Goal: Information Seeking & Learning: Learn about a topic

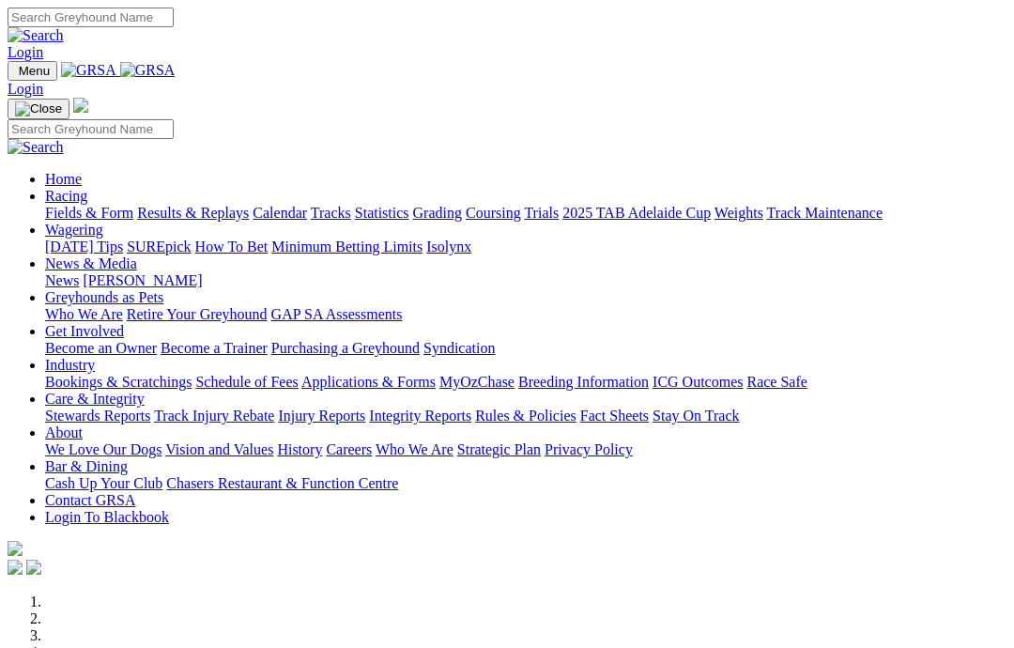
click at [145, 391] on link "Care & Integrity" at bounding box center [95, 399] width 100 height 16
click at [577, 408] on link "Rules & Policies" at bounding box center [525, 416] width 101 height 16
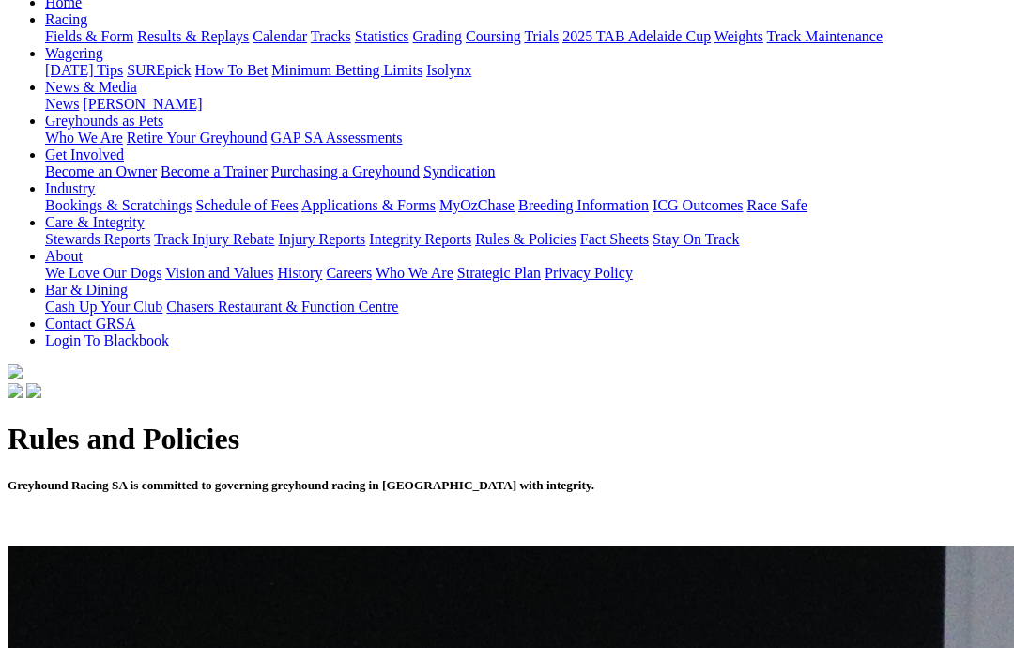
scroll to position [280, 0]
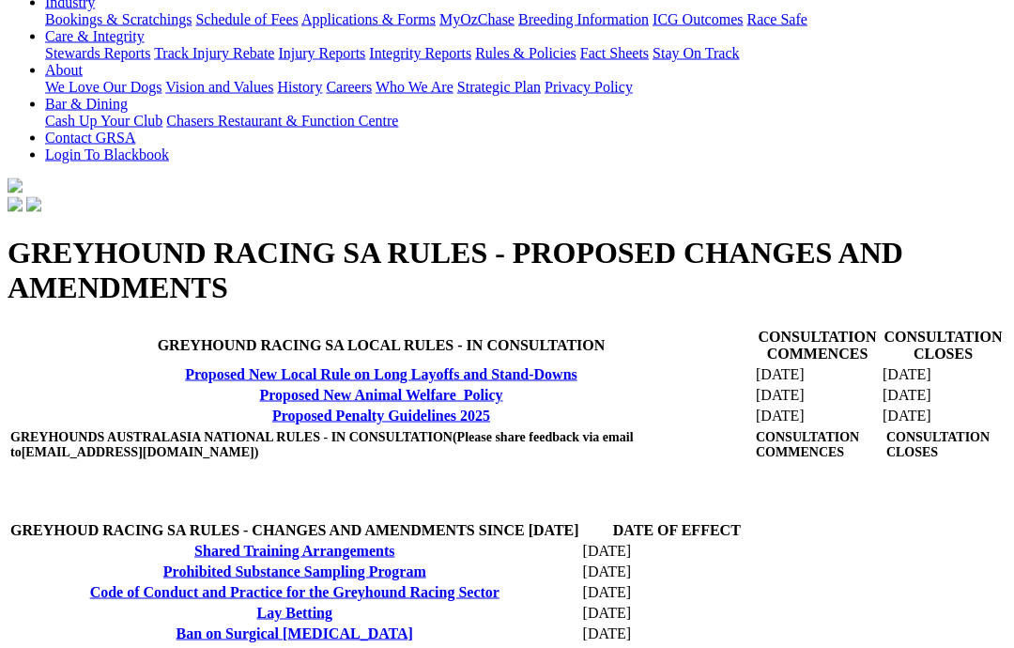
scroll to position [397, 0]
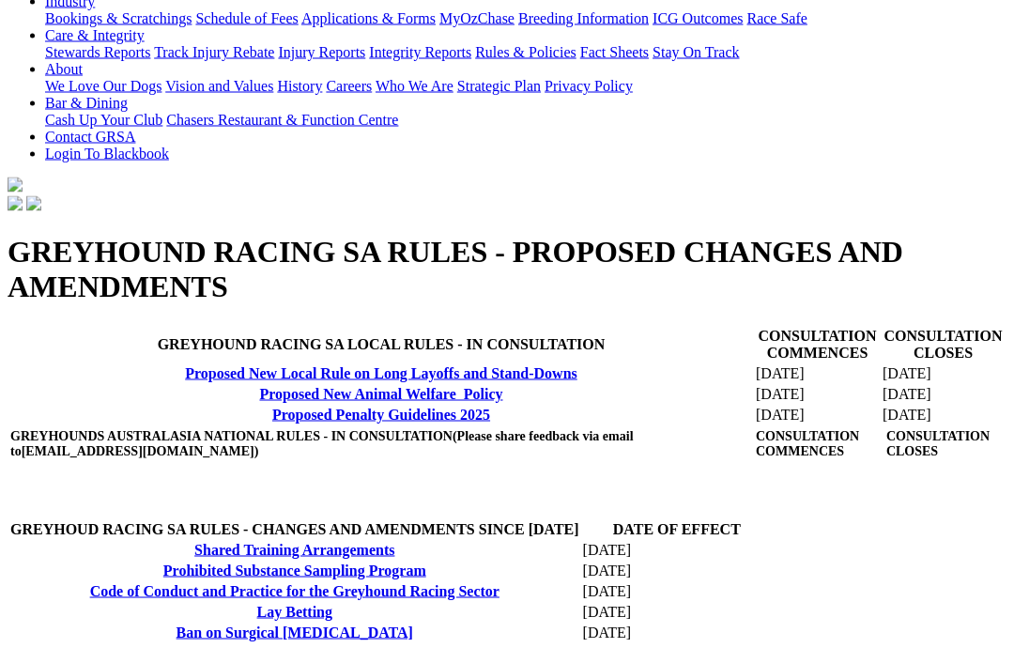
click at [259, 402] on link "Proposed New Animal Welfare Policy" at bounding box center [380, 394] width 243 height 16
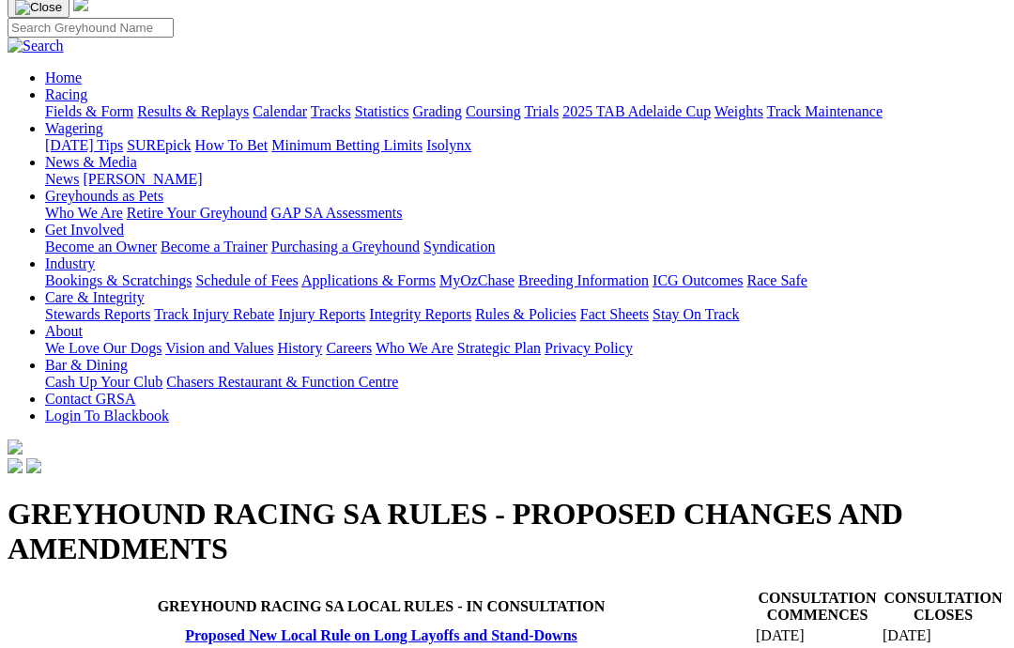
scroll to position [0, 0]
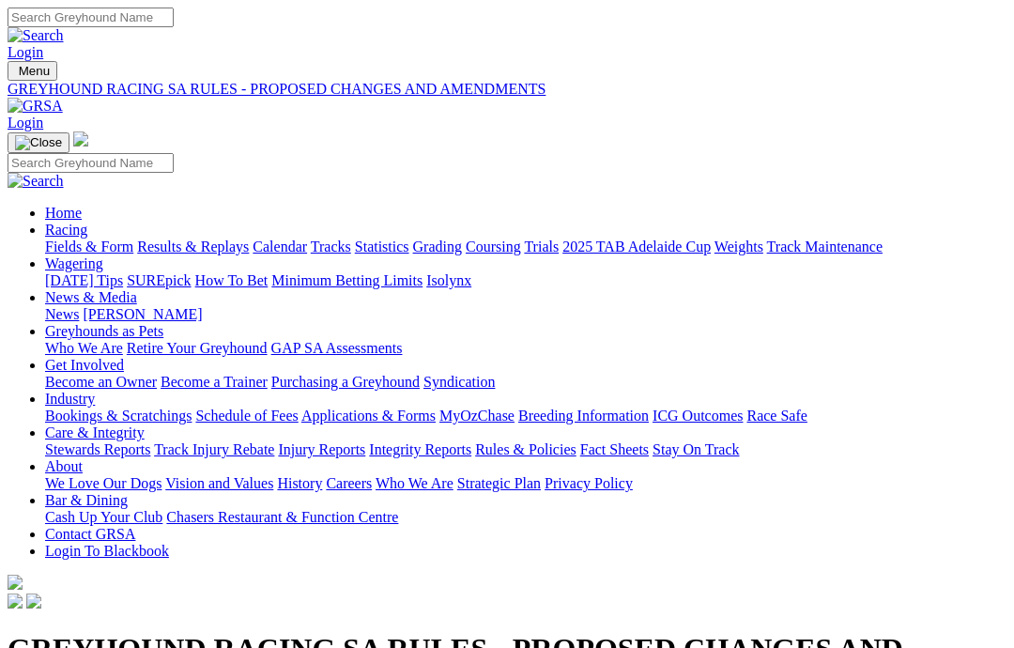
click at [87, 222] on link "Racing" at bounding box center [66, 230] width 42 height 16
click at [559, 239] on link "Trials" at bounding box center [541, 247] width 35 height 16
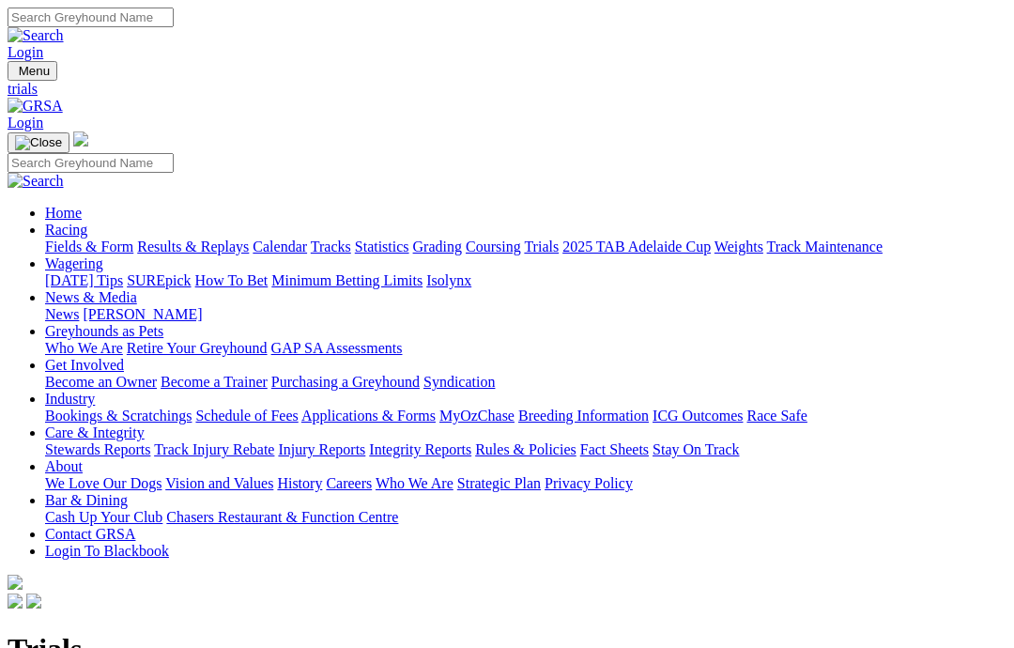
click at [58, 239] on link "Fields & Form" at bounding box center [89, 247] width 88 height 16
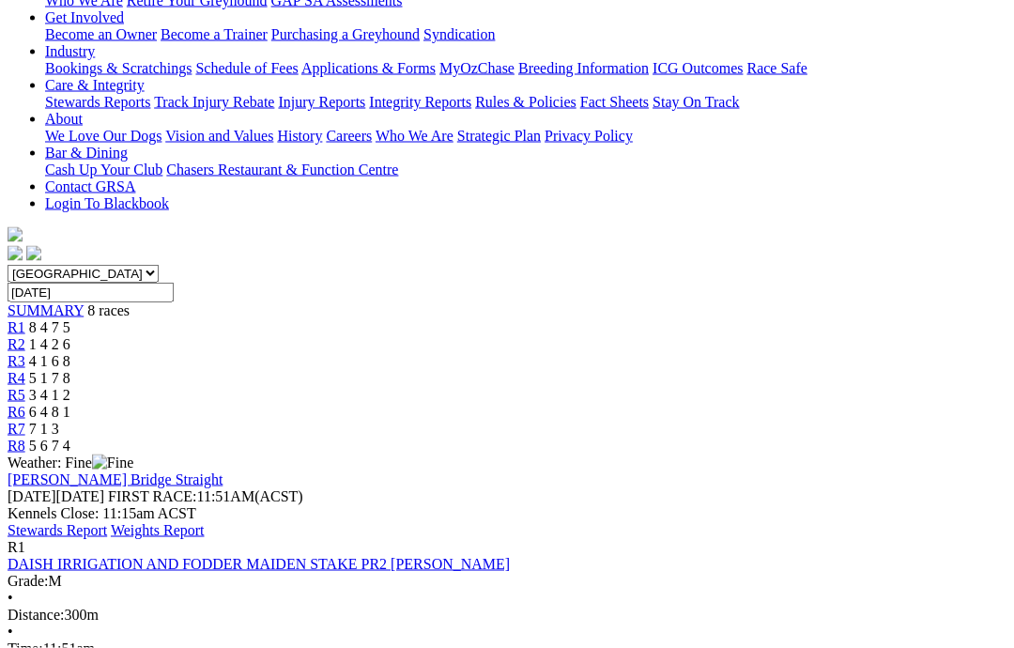
scroll to position [349, 0]
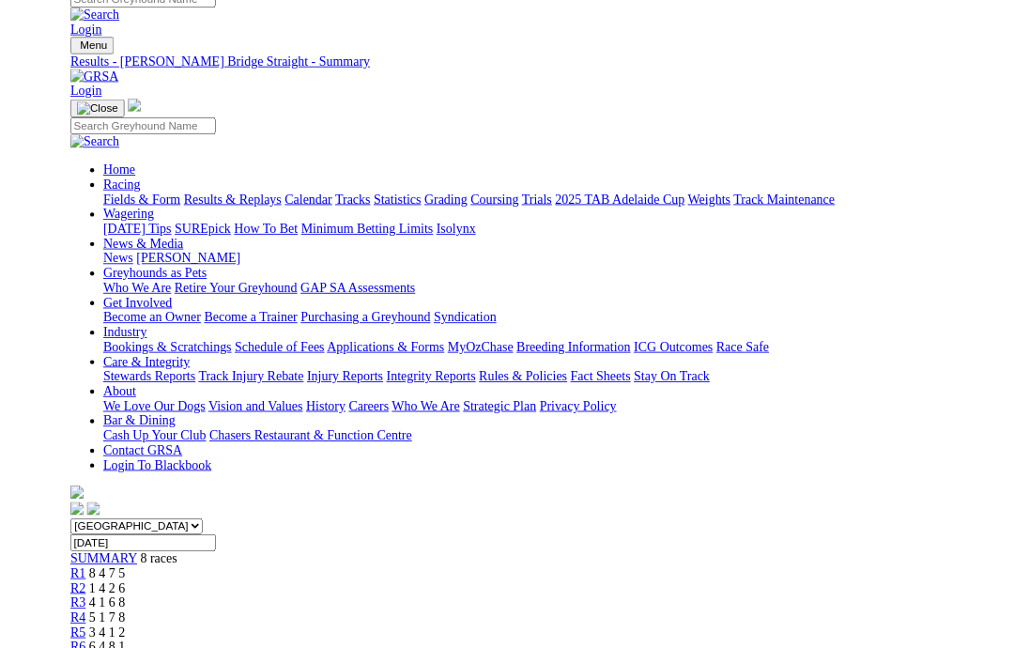
scroll to position [350, 0]
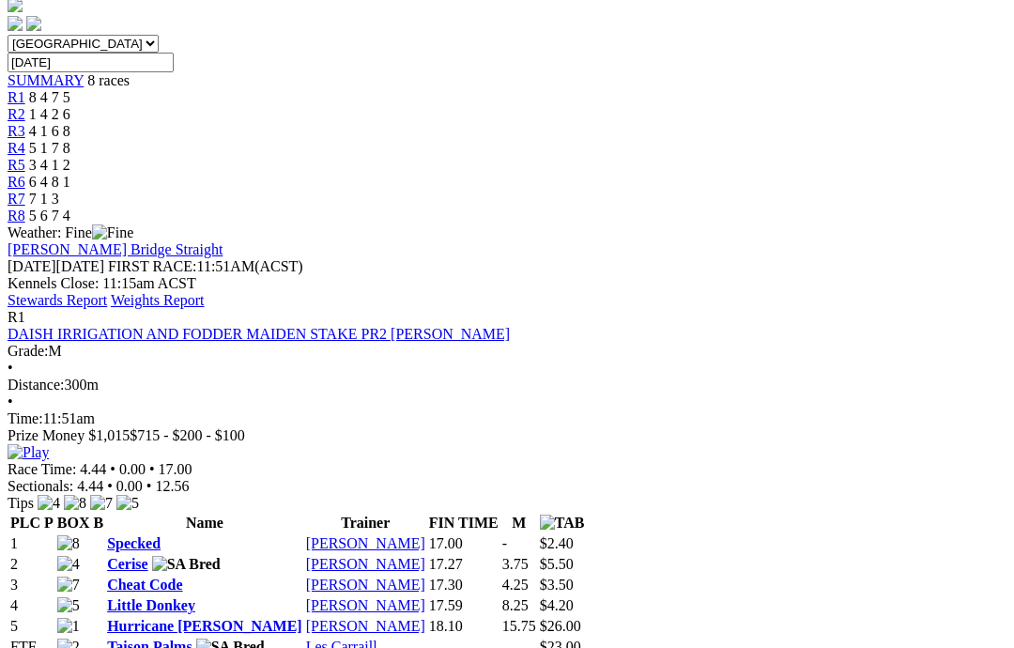
scroll to position [598, 0]
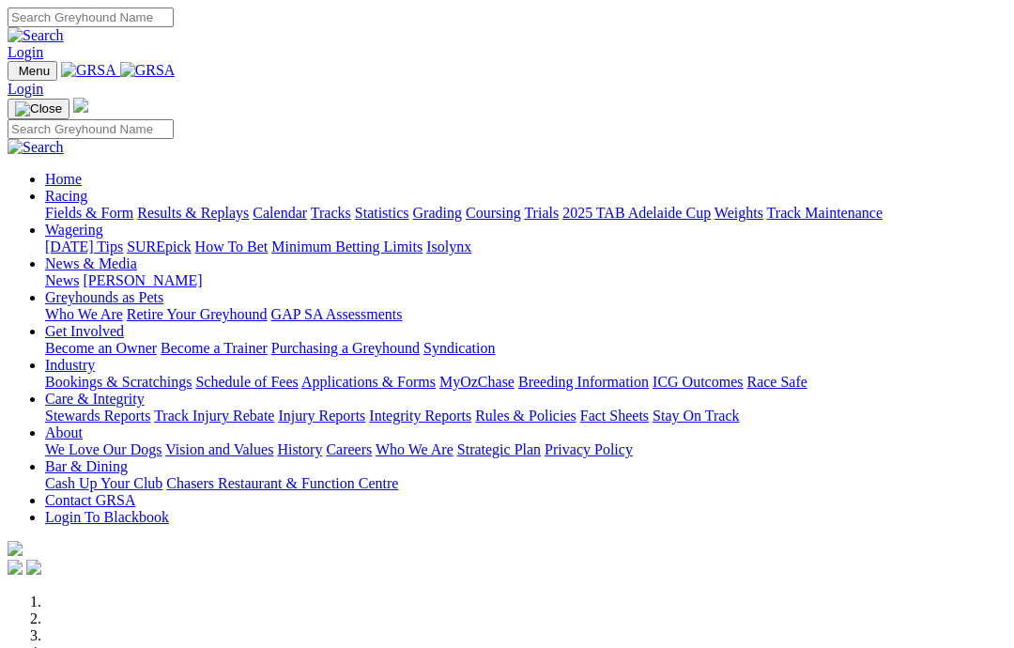
click at [174, 23] on input "Search" at bounding box center [91, 18] width 166 height 20
type input "Dashing"
click at [64, 27] on img at bounding box center [36, 35] width 56 height 17
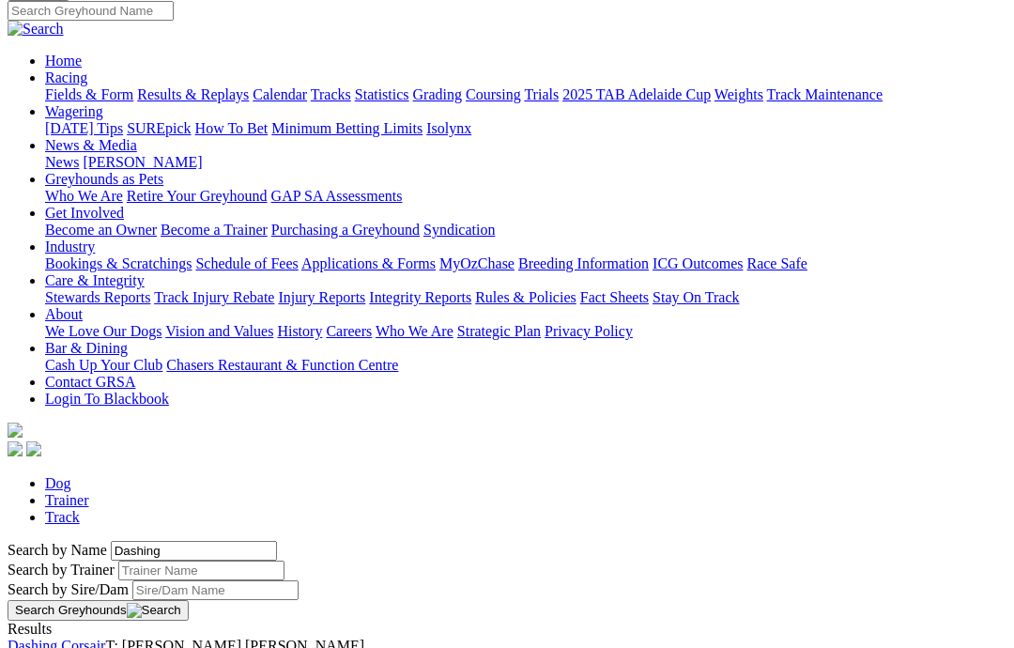
scroll to position [135, 0]
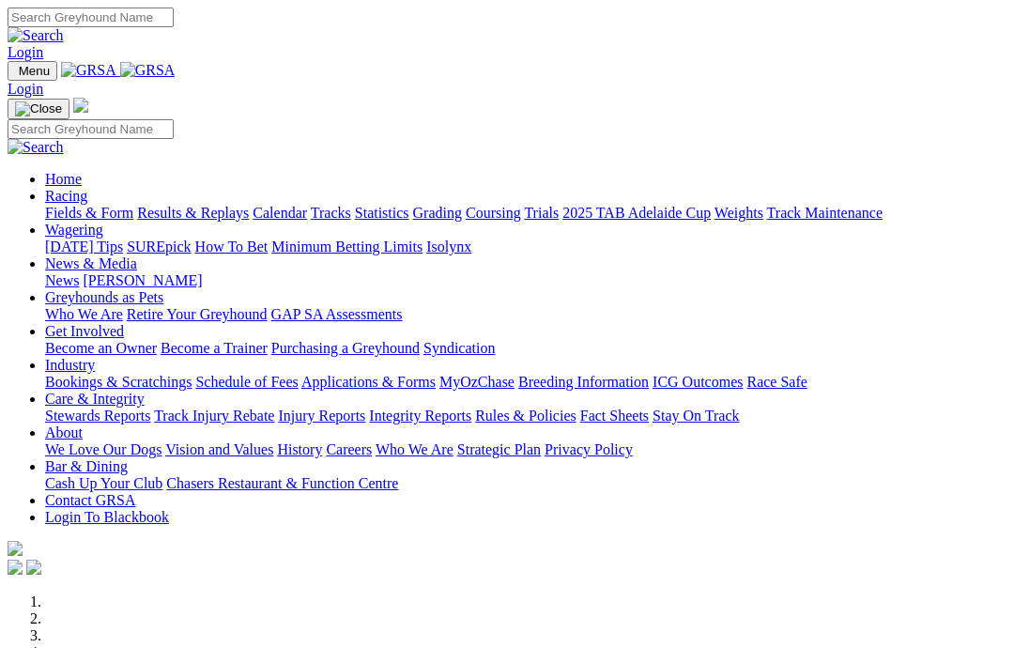
click at [87, 188] on link "Racing" at bounding box center [66, 196] width 42 height 16
click at [559, 205] on link "Trials" at bounding box center [541, 213] width 35 height 16
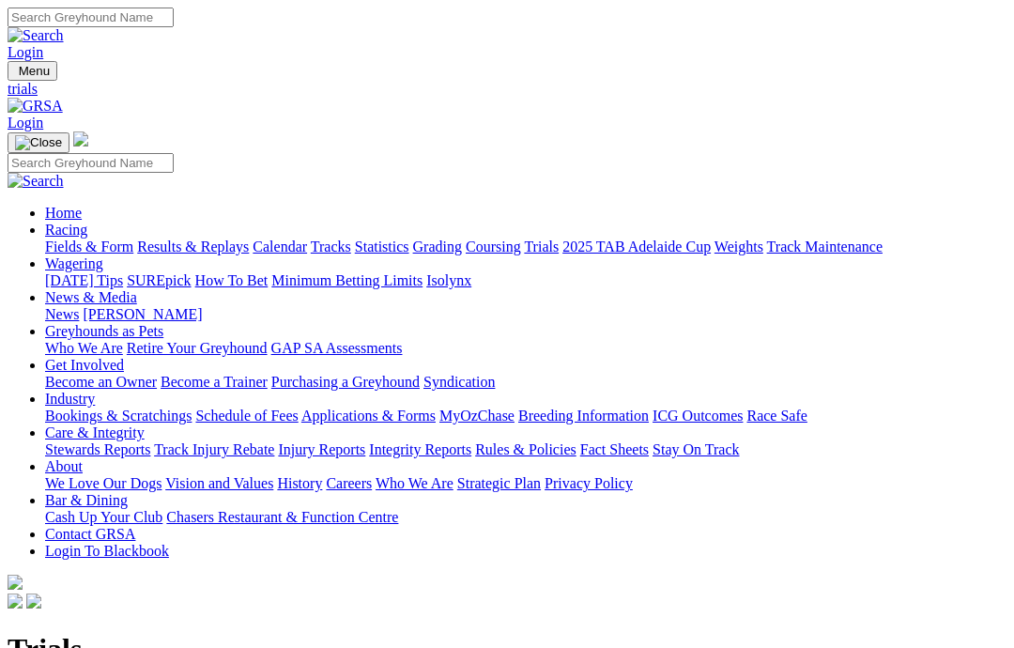
click at [57, 239] on link "Fields & Form" at bounding box center [89, 247] width 88 height 16
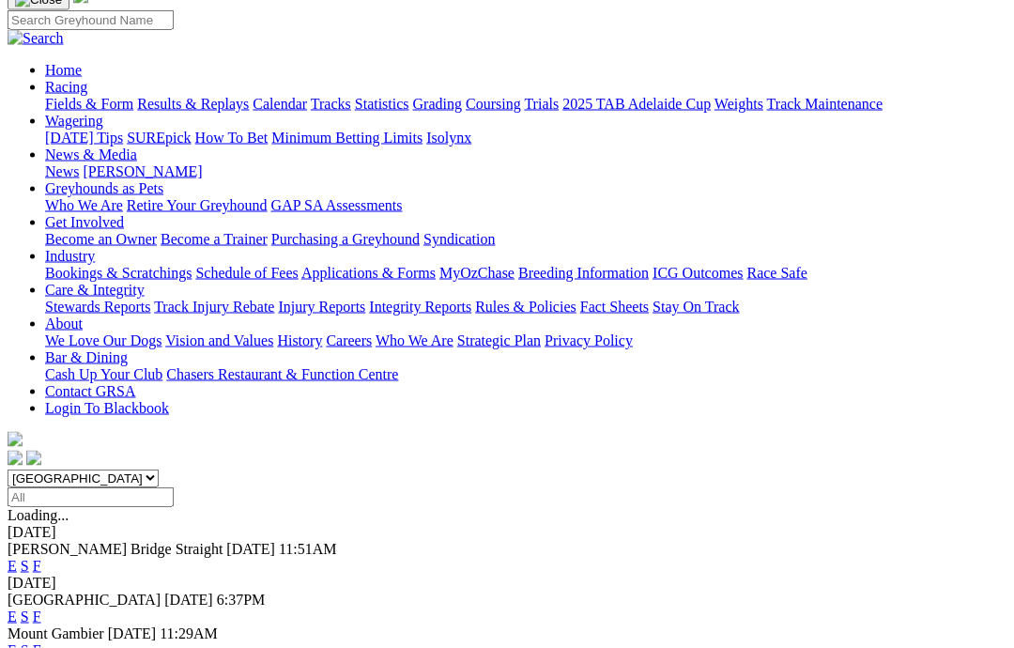
scroll to position [133, 0]
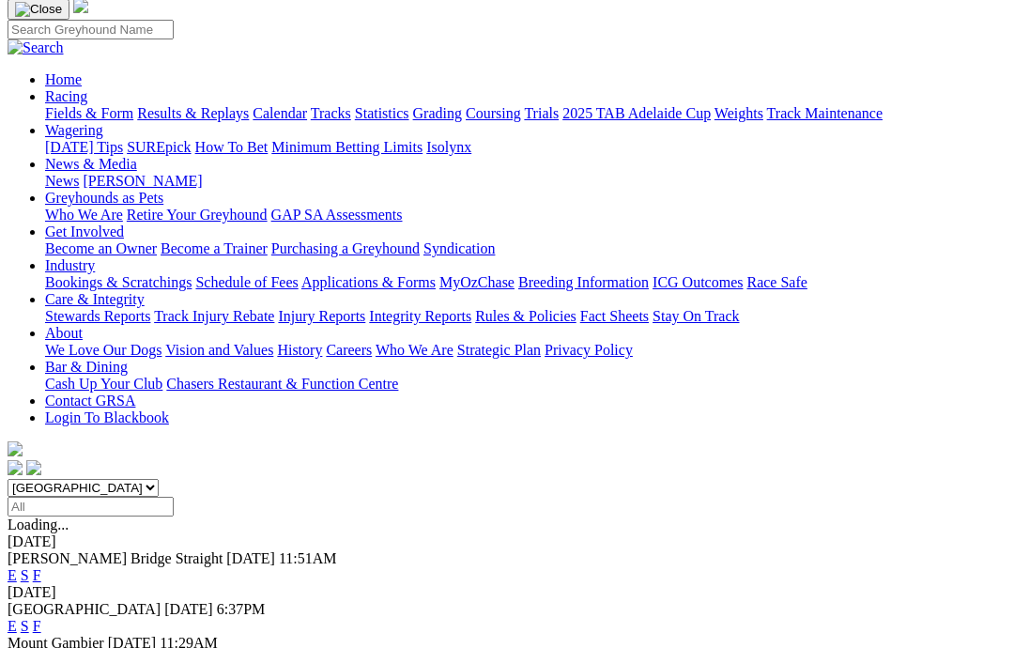
click at [41, 618] on link "F" at bounding box center [37, 626] width 8 height 16
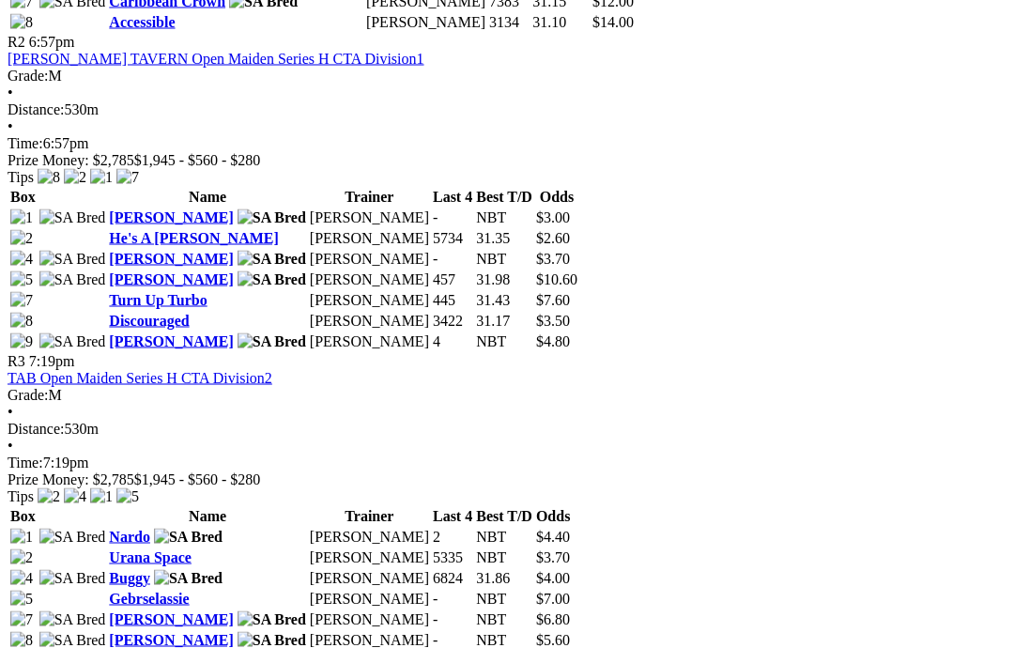
scroll to position [1304, 0]
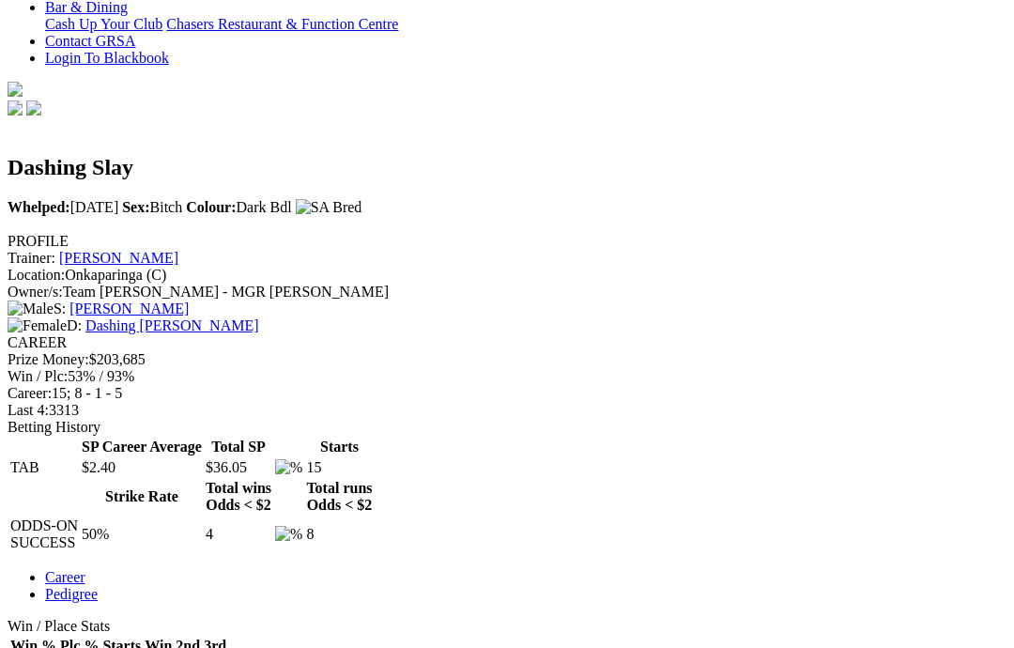
scroll to position [497, 0]
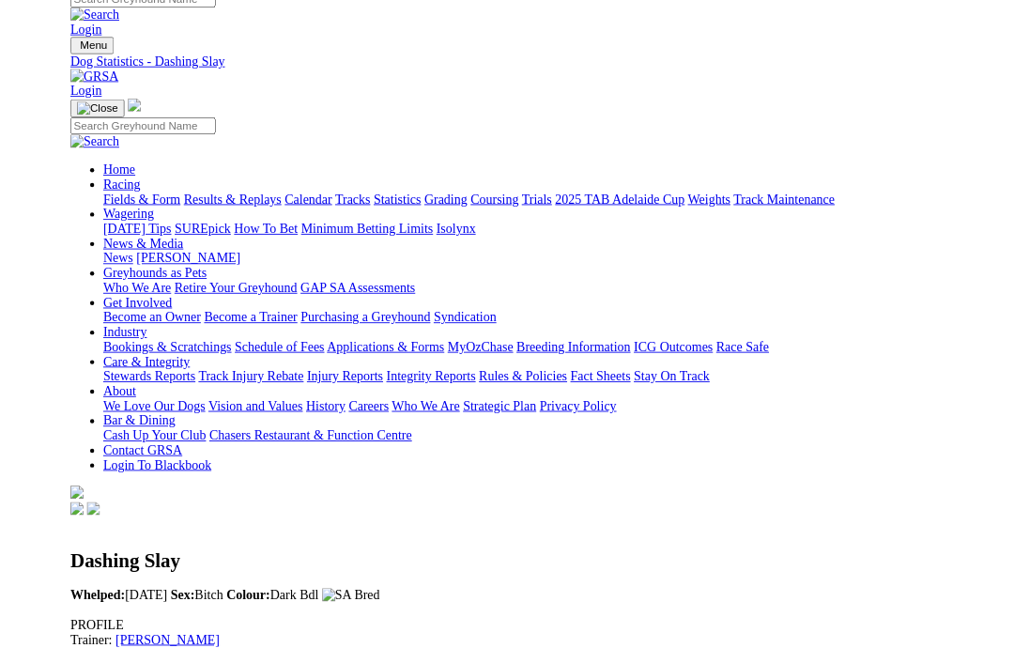
scroll to position [498, 0]
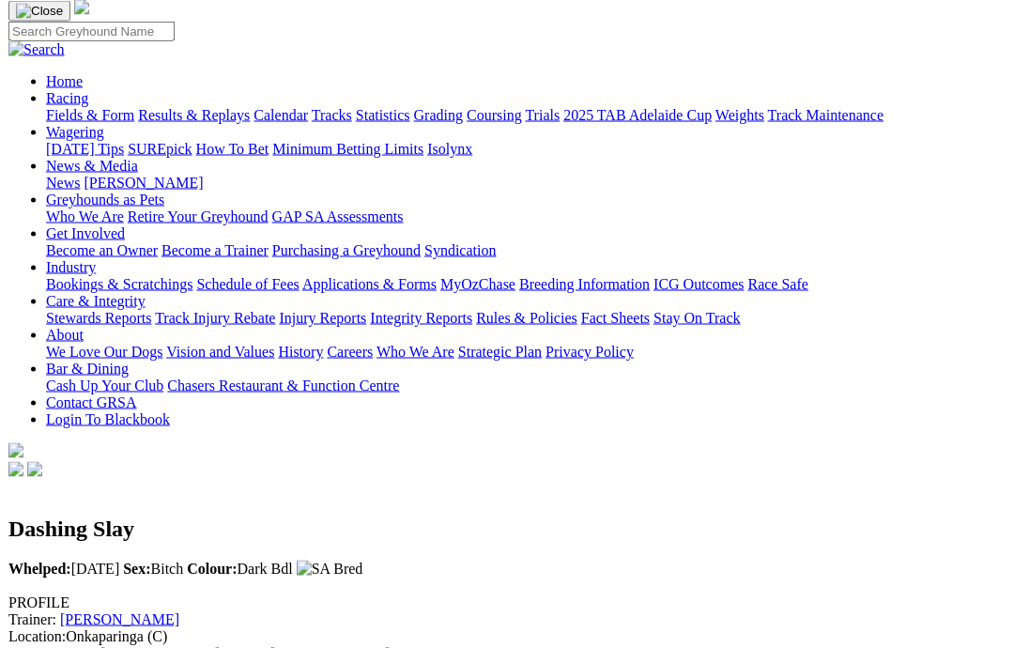
scroll to position [89, 0]
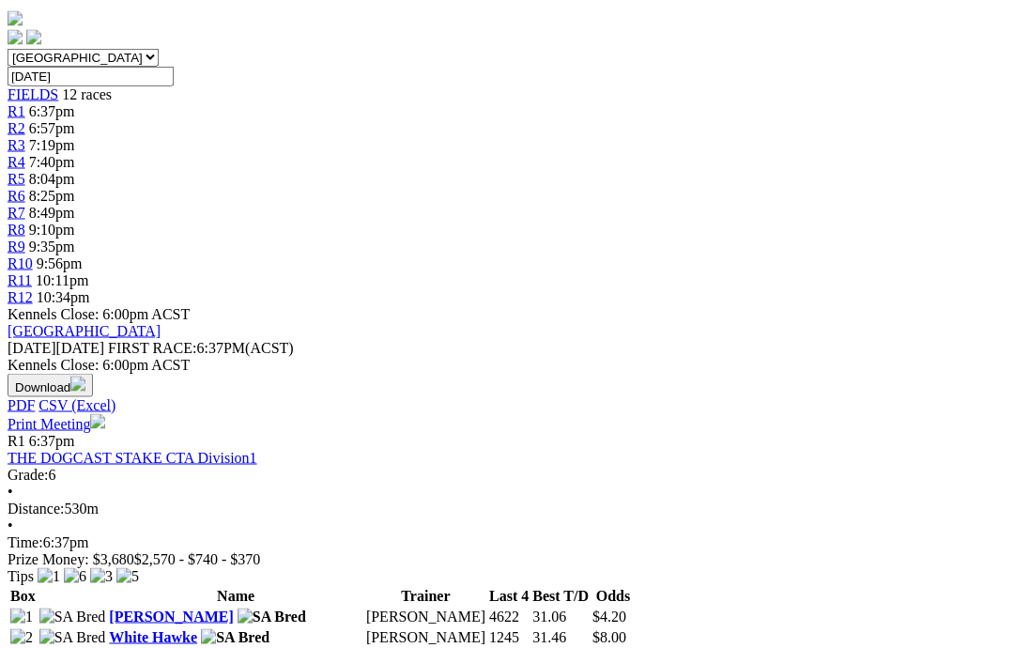
scroll to position [551, 0]
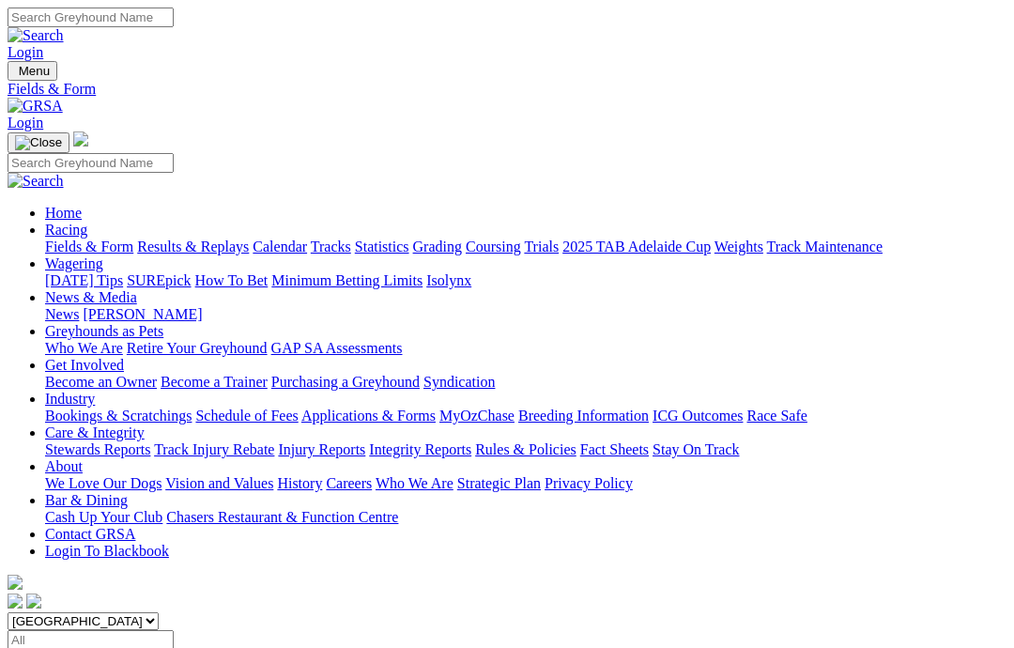
click at [307, 239] on link "Calendar" at bounding box center [280, 247] width 54 height 16
click at [145, 425] on link "Care & Integrity" at bounding box center [95, 433] width 100 height 16
click at [577, 441] on link "Rules & Policies" at bounding box center [525, 449] width 101 height 16
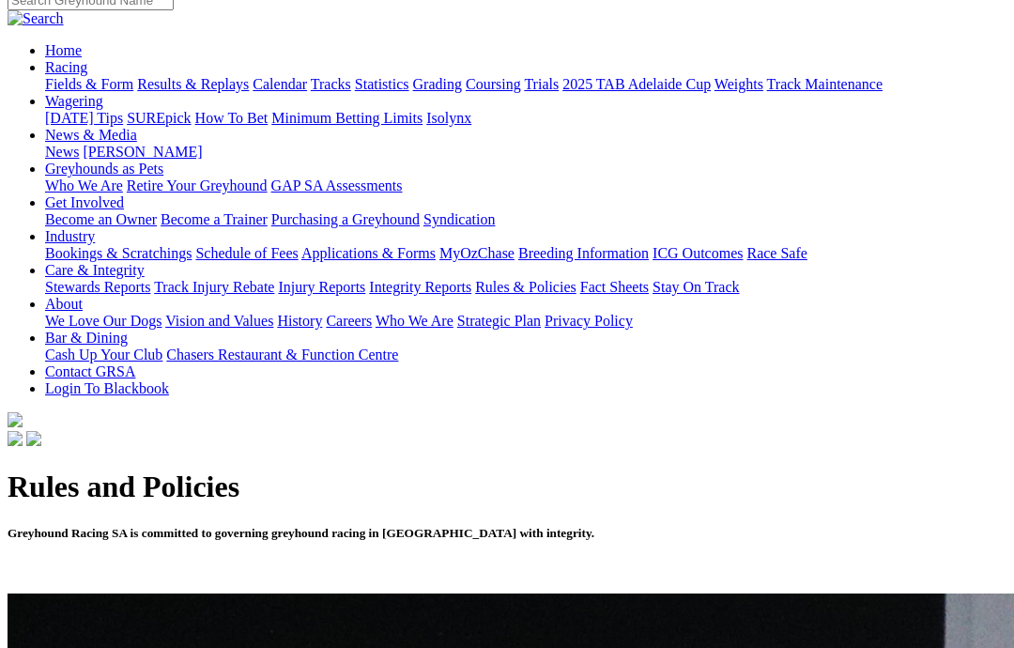
scroll to position [179, 0]
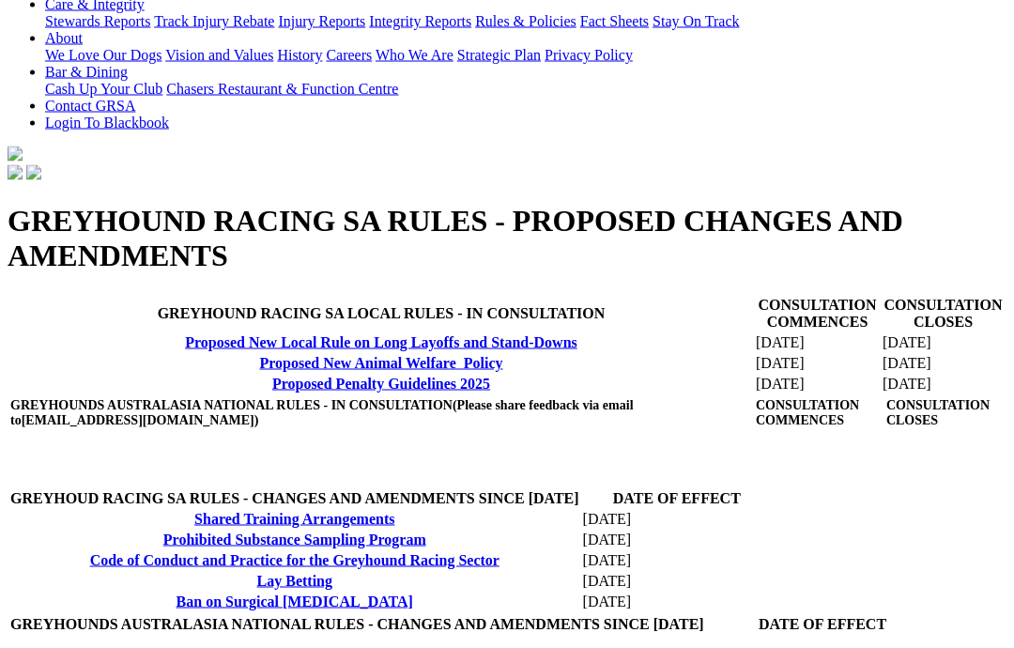
scroll to position [430, 0]
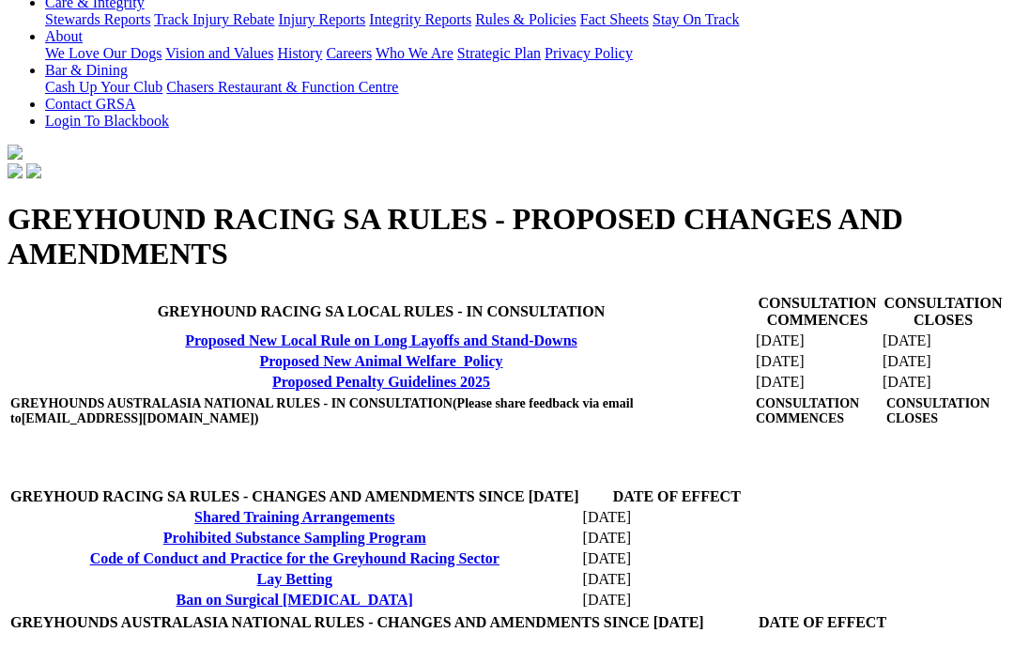
click at [259, 369] on link "Proposed New Animal Welfare Policy" at bounding box center [380, 361] width 243 height 16
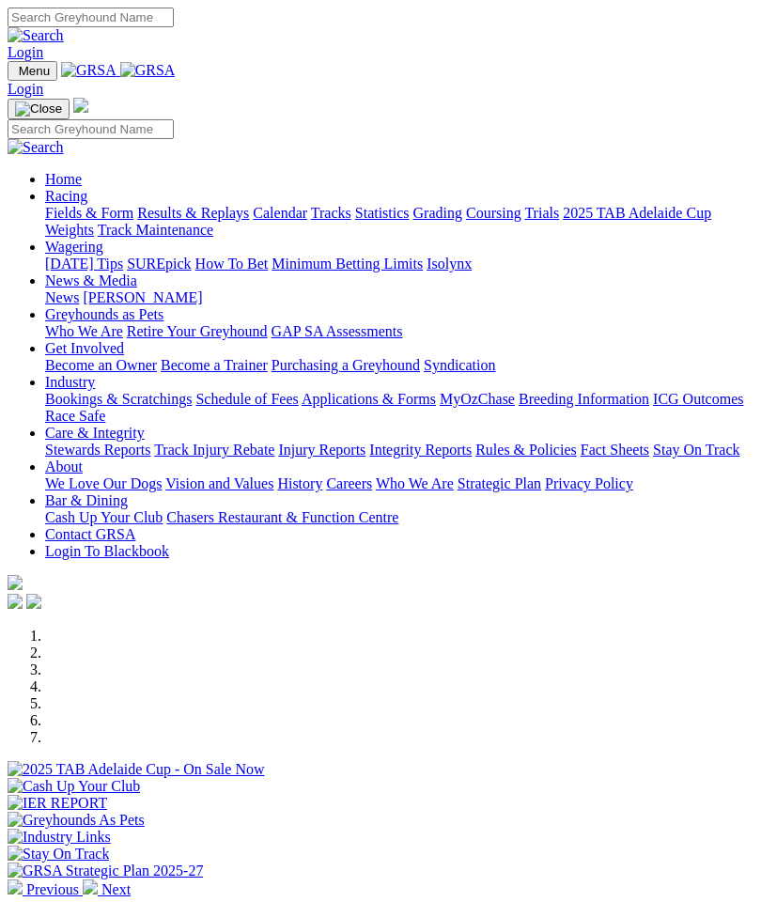
click at [15, 75] on img "Toggle navigation" at bounding box center [15, 75] width 0 height 0
click at [753, 238] on ul "Home Racing Fields & Form Results & Replays Calendar Tracks Statistics Grading …" at bounding box center [381, 365] width 746 height 389
click at [87, 188] on link "Racing" at bounding box center [66, 196] width 42 height 16
click at [145, 440] on link "Care & Integrity" at bounding box center [95, 433] width 100 height 16
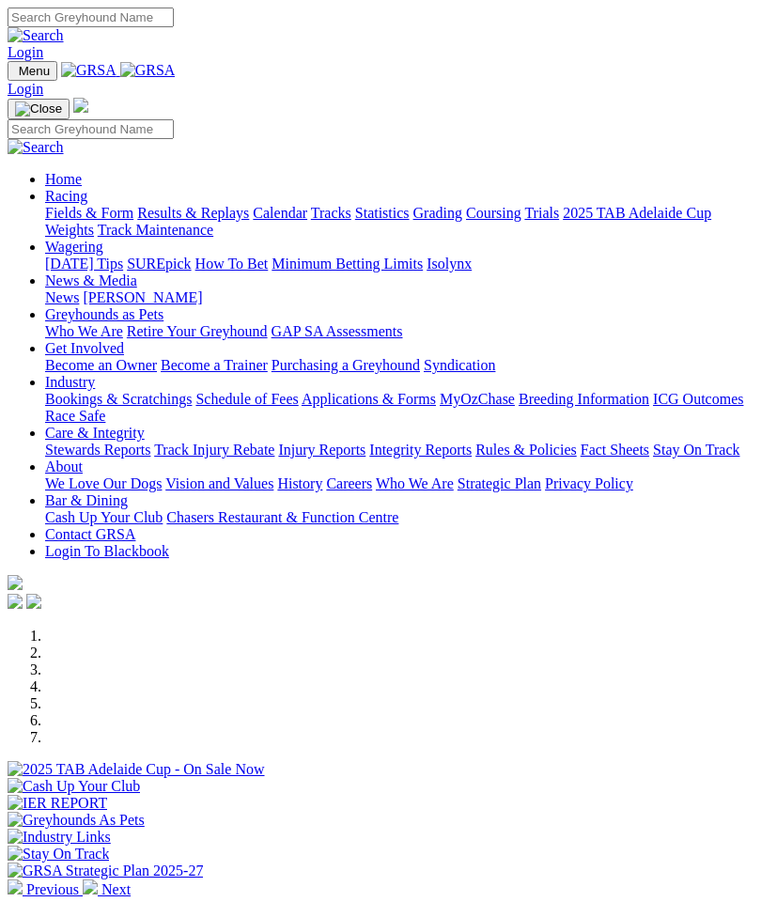
scroll to position [294, 0]
click at [475, 441] on link "Rules & Policies" at bounding box center [525, 449] width 101 height 16
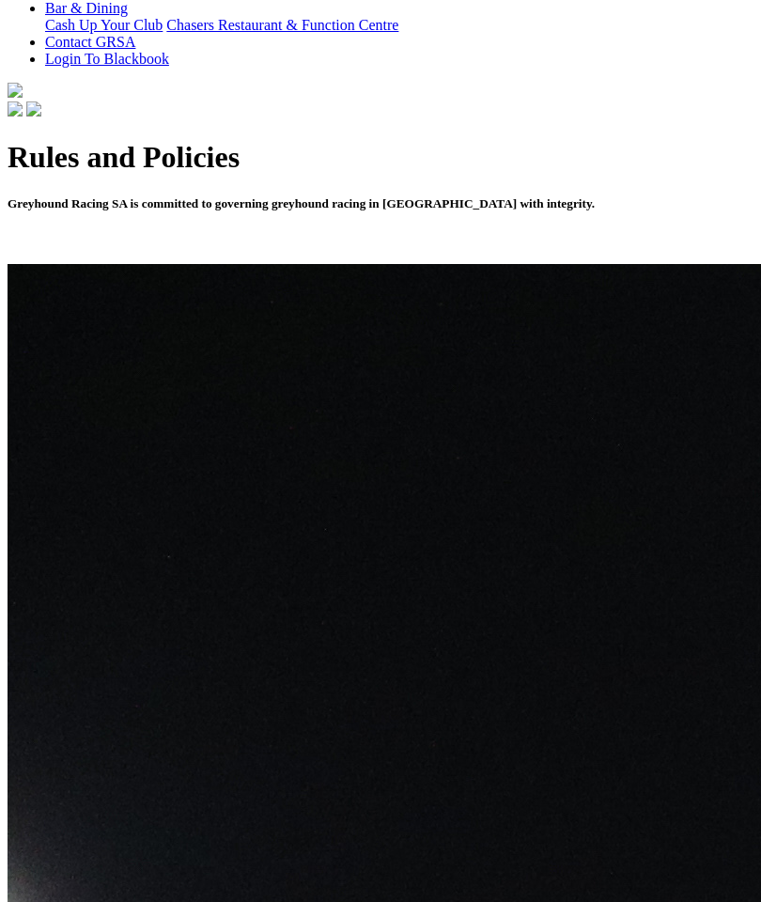
scroll to position [539, 0]
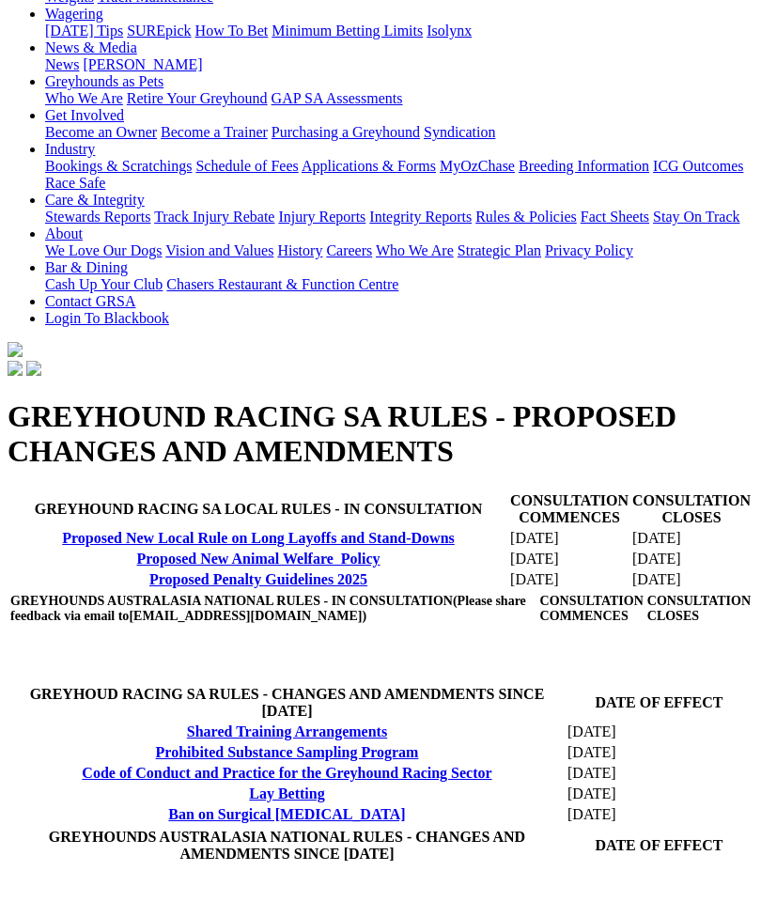
scroll to position [266, 0]
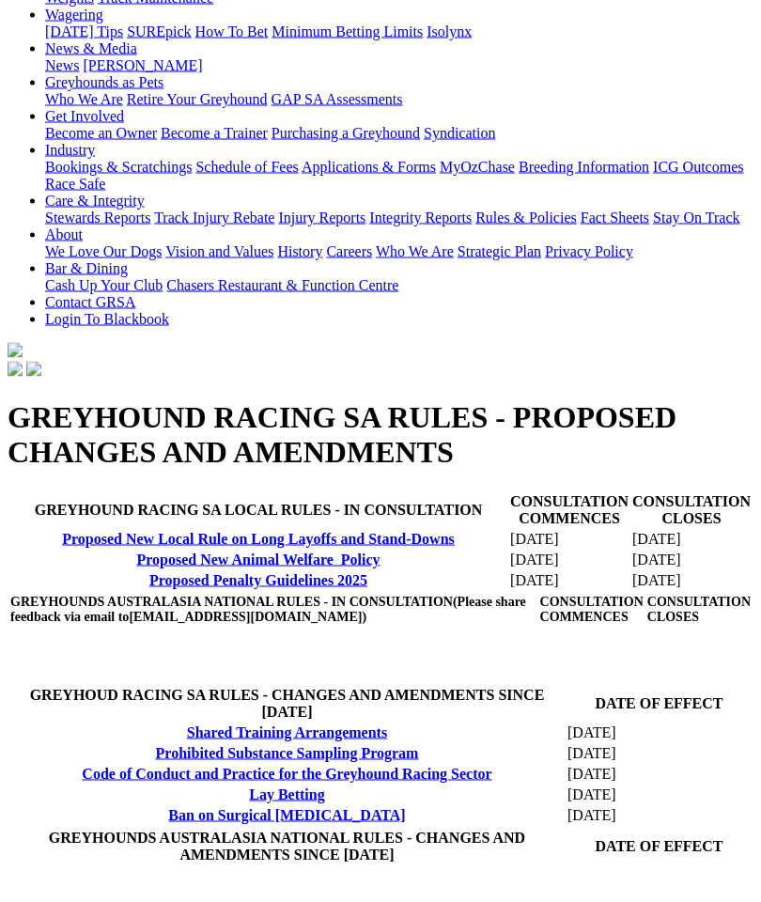
click at [196, 551] on link "Proposed New Animal Welfare Policy" at bounding box center [257, 559] width 243 height 16
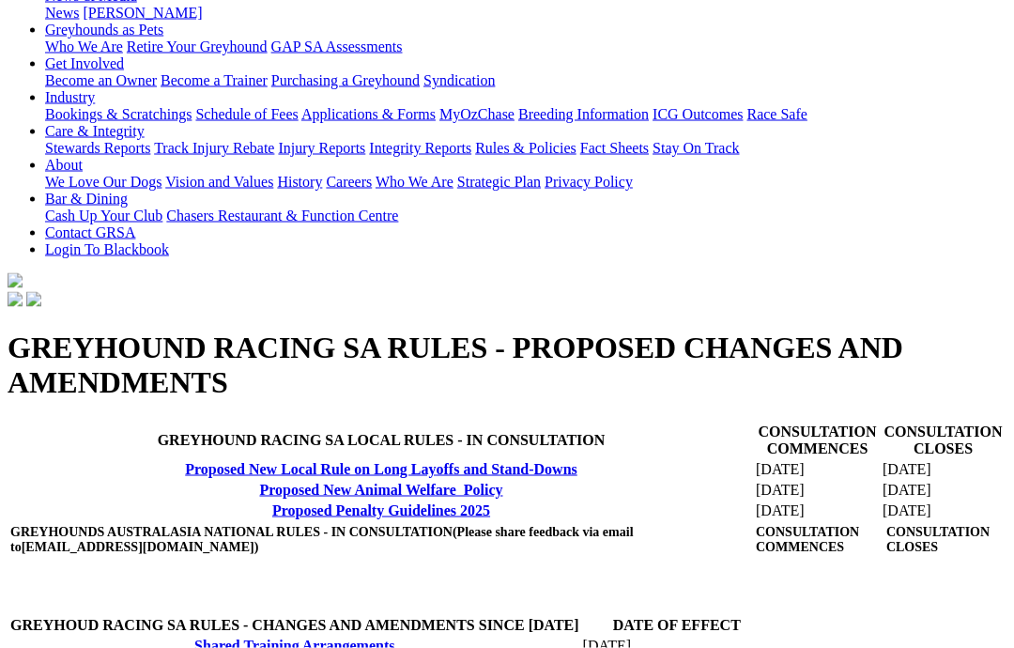
scroll to position [272, 0]
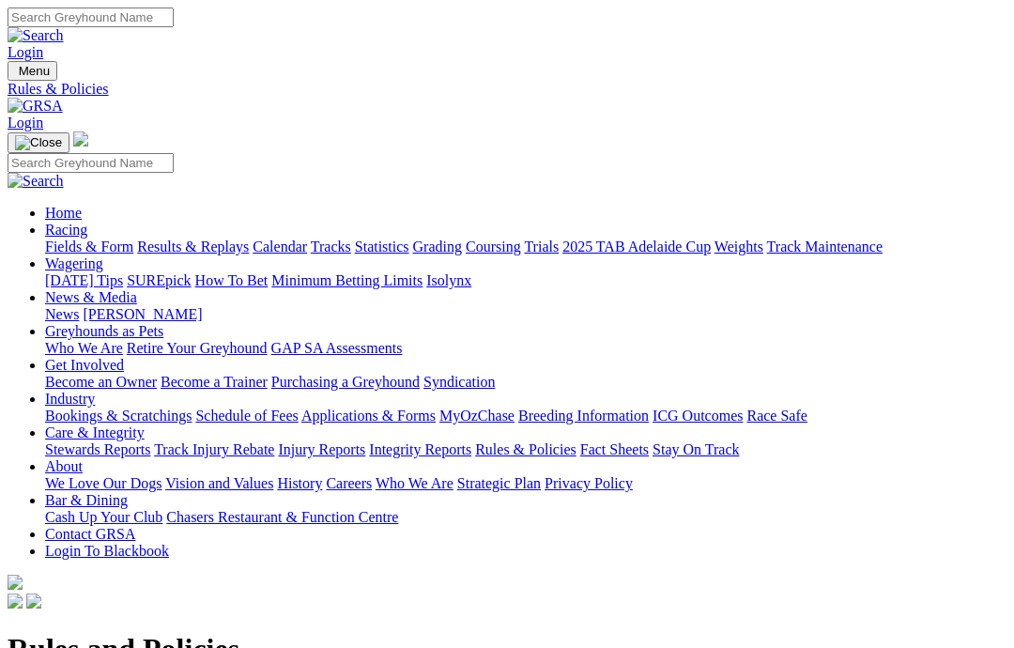
scroll to position [362, 47]
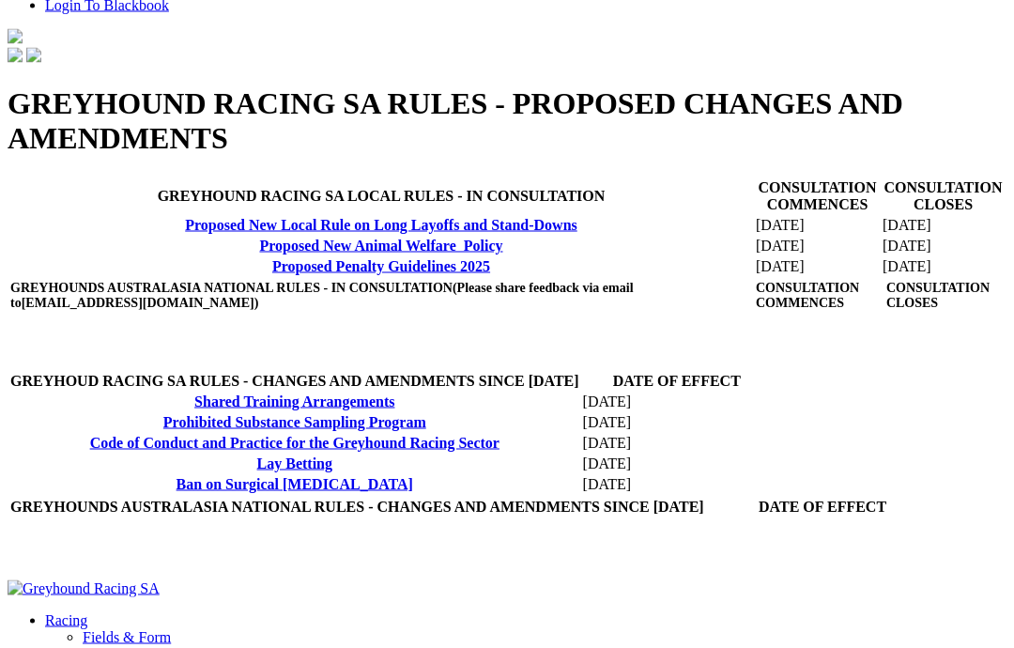
scroll to position [545, 0]
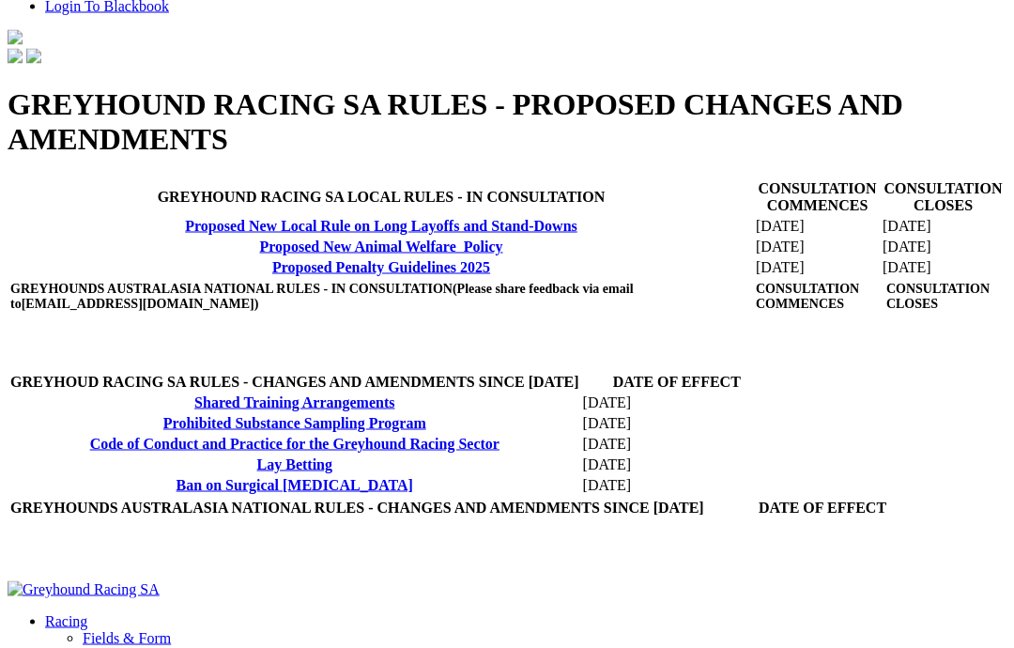
click at [272, 275] on link "Proposed Penalty Guidelines 2025" at bounding box center [381, 267] width 218 height 16
